Goal: Information Seeking & Learning: Learn about a topic

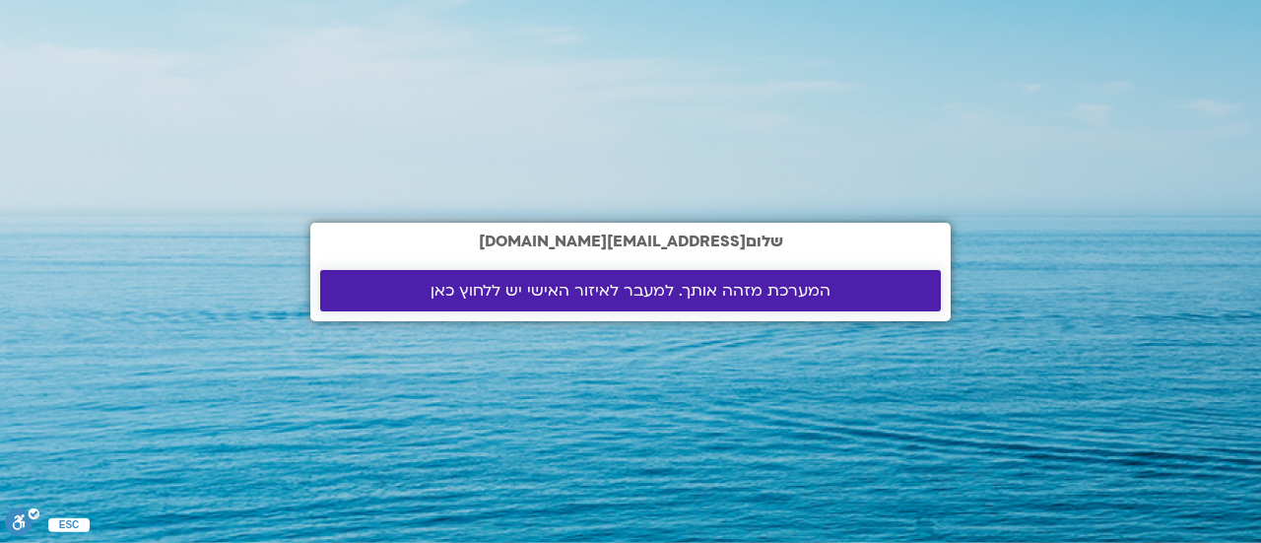
click at [653, 289] on span "המערכת מזהה אותך. למעבר לאיזור האישי יש ללחוץ כאן" at bounding box center [631, 291] width 400 height 18
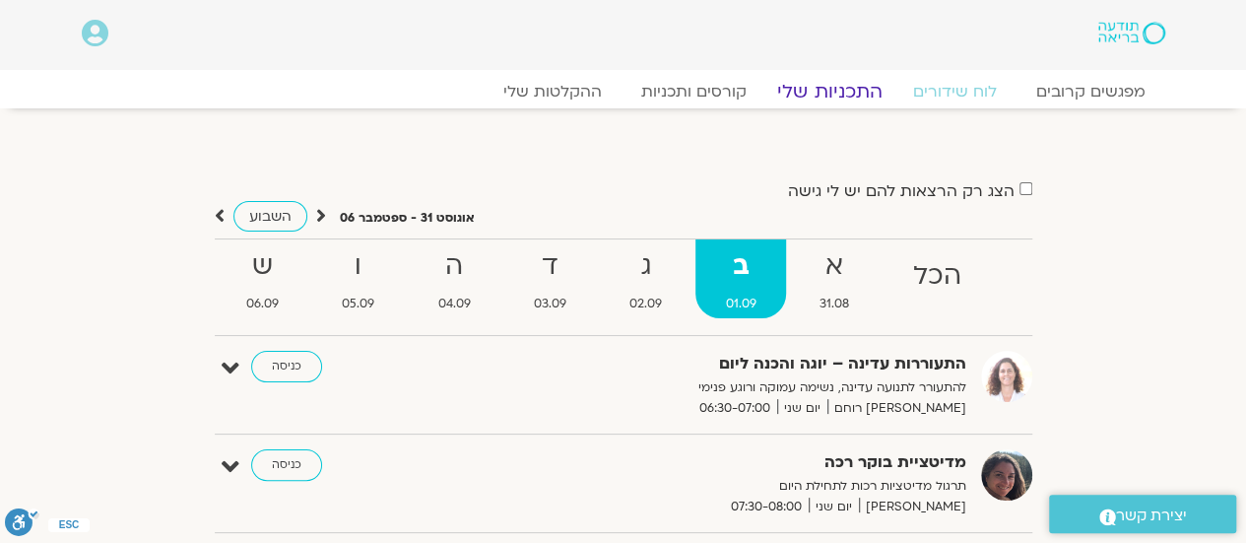
click at [818, 94] on link "התכניות שלי" at bounding box center [830, 92] width 153 height 24
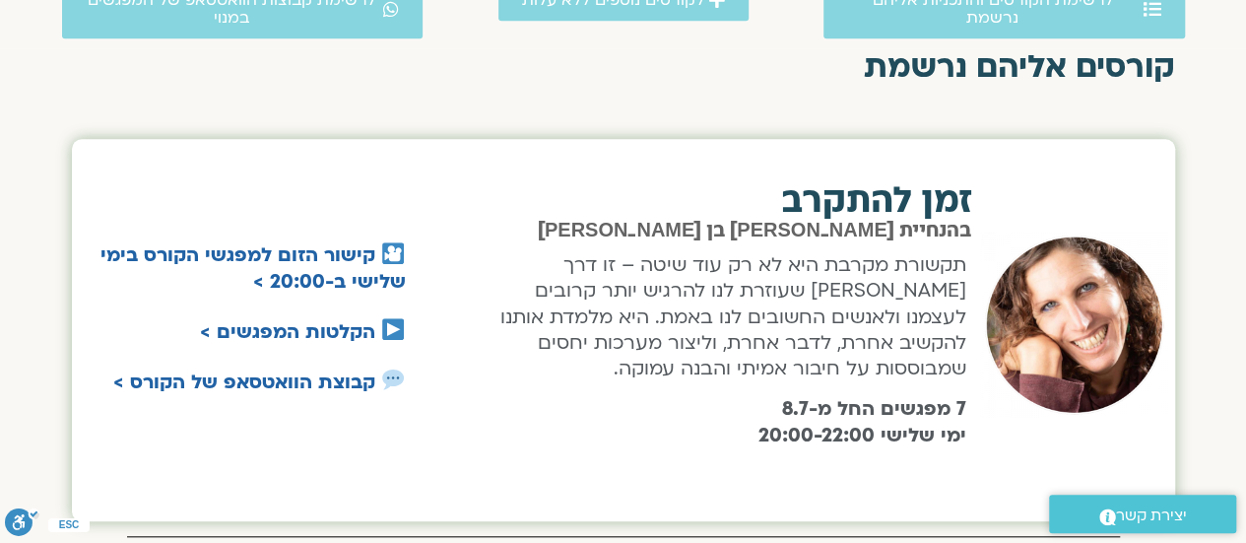
scroll to position [788, 0]
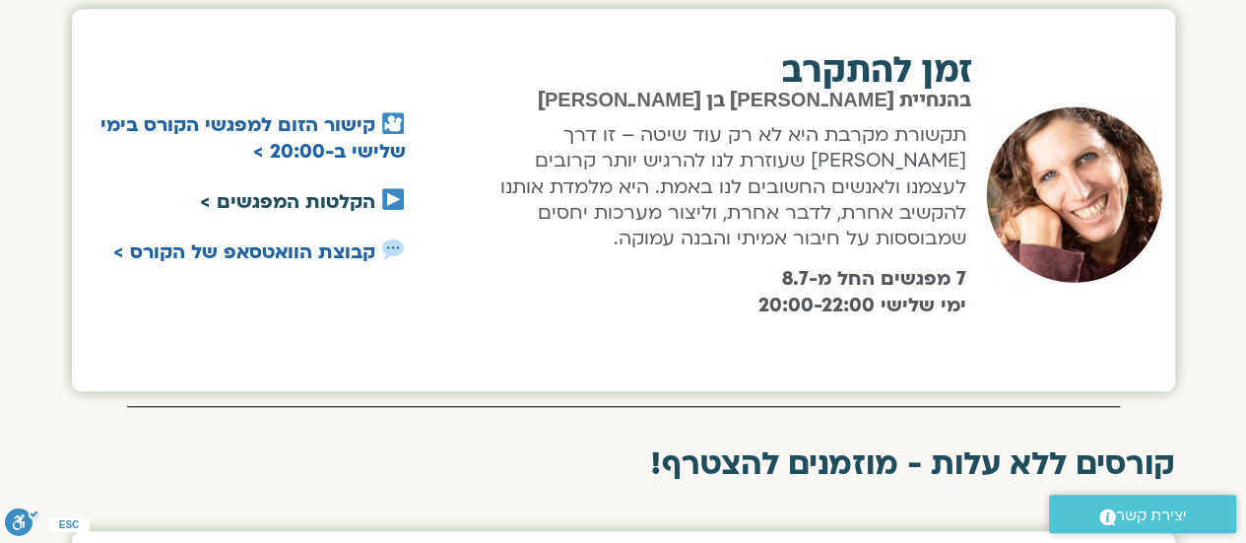
click at [300, 201] on link "הקלטות המפגשים >" at bounding box center [287, 202] width 175 height 26
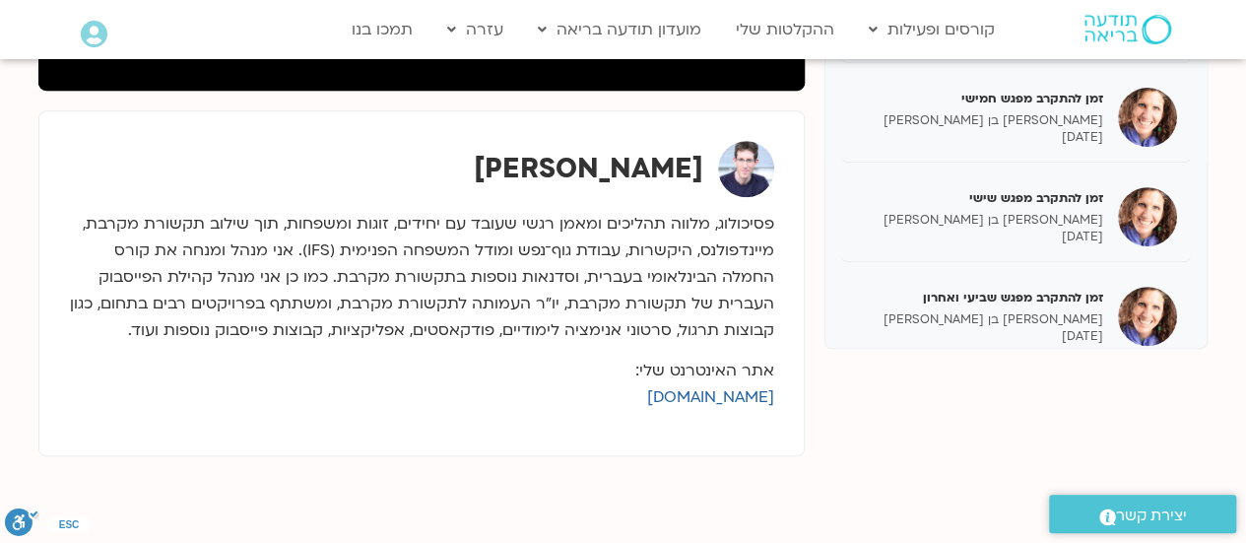
scroll to position [690, 0]
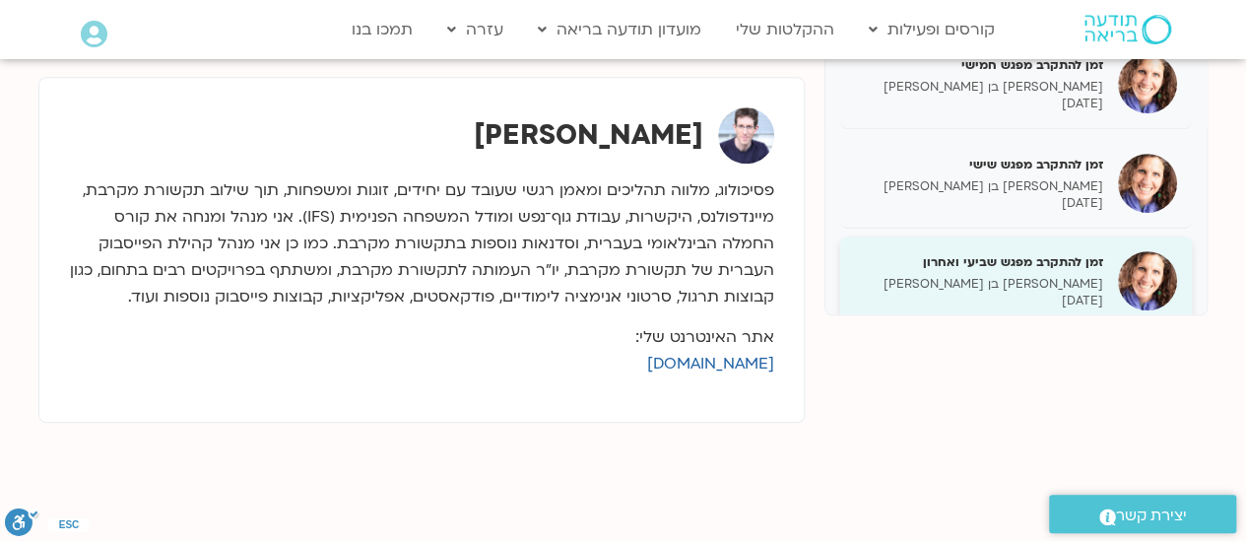
click at [1005, 267] on h5 "זמן להתקרב מפגש שביעי ואחרון" at bounding box center [979, 262] width 248 height 18
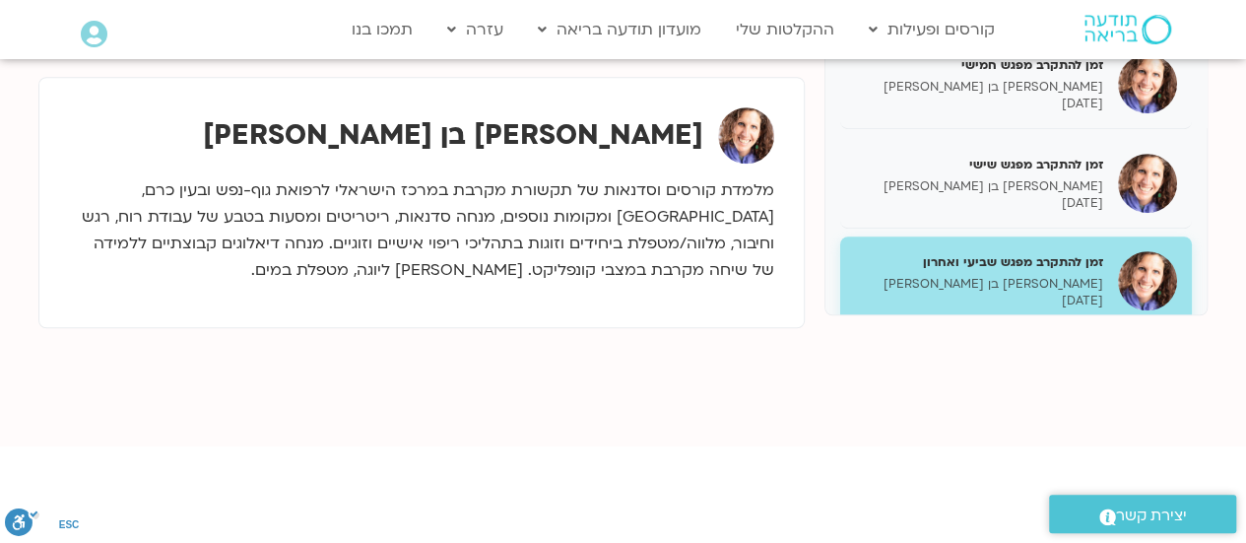
click at [1039, 263] on h5 "זמן להתקרב מפגש שביעי ואחרון" at bounding box center [979, 262] width 248 height 18
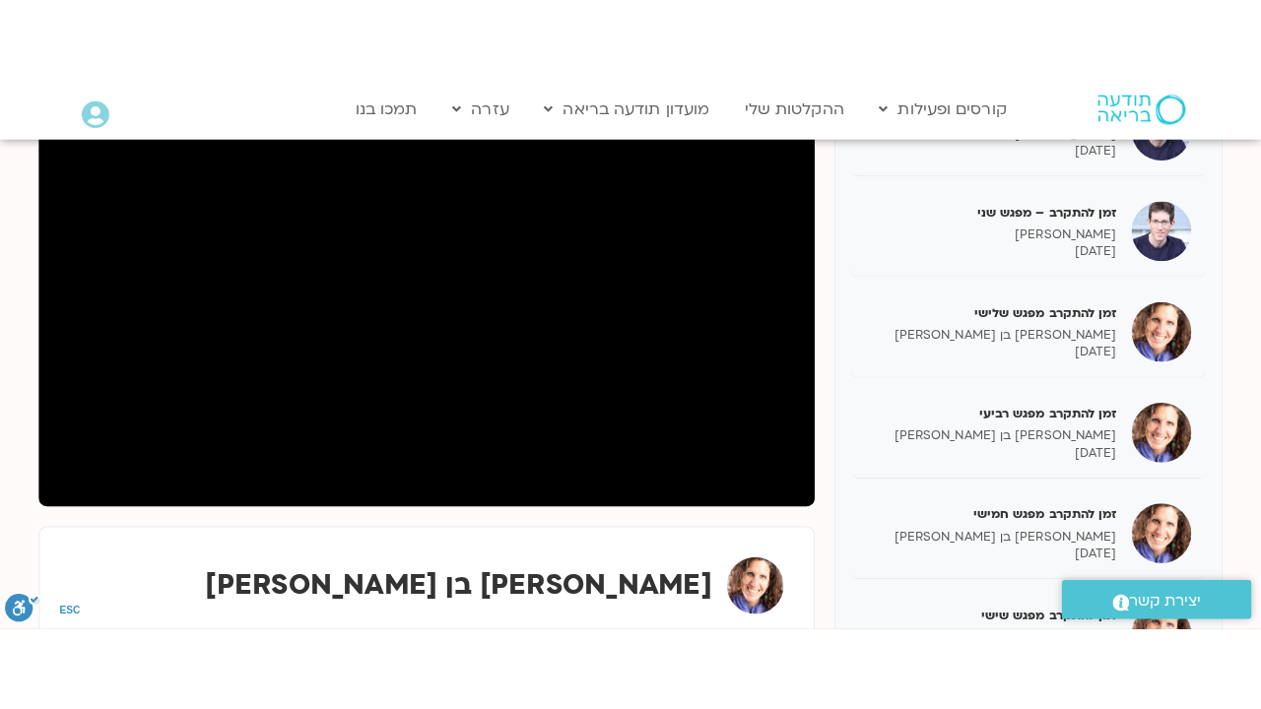
scroll to position [296, 0]
